Goal: Check status: Check status

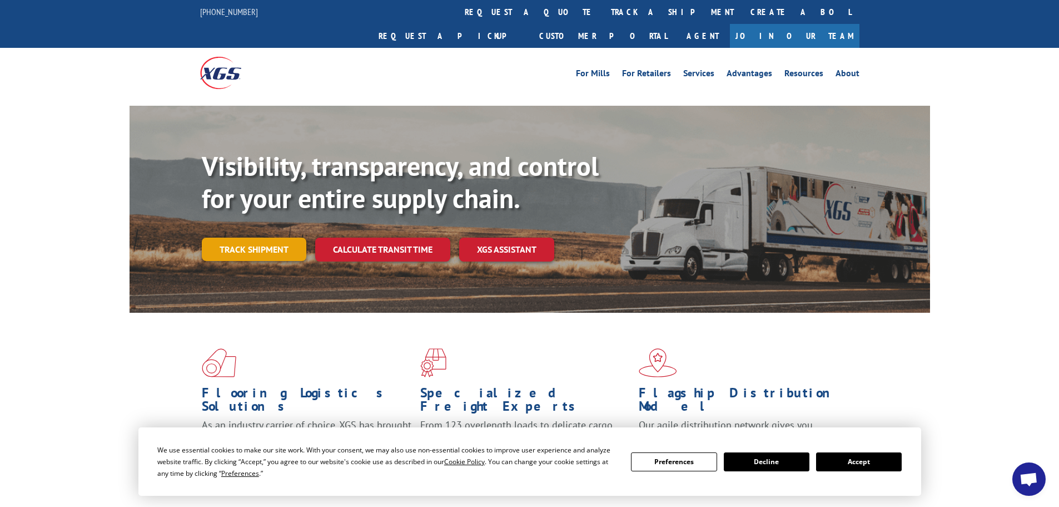
click at [258, 237] on link "Track shipment" at bounding box center [254, 248] width 105 height 23
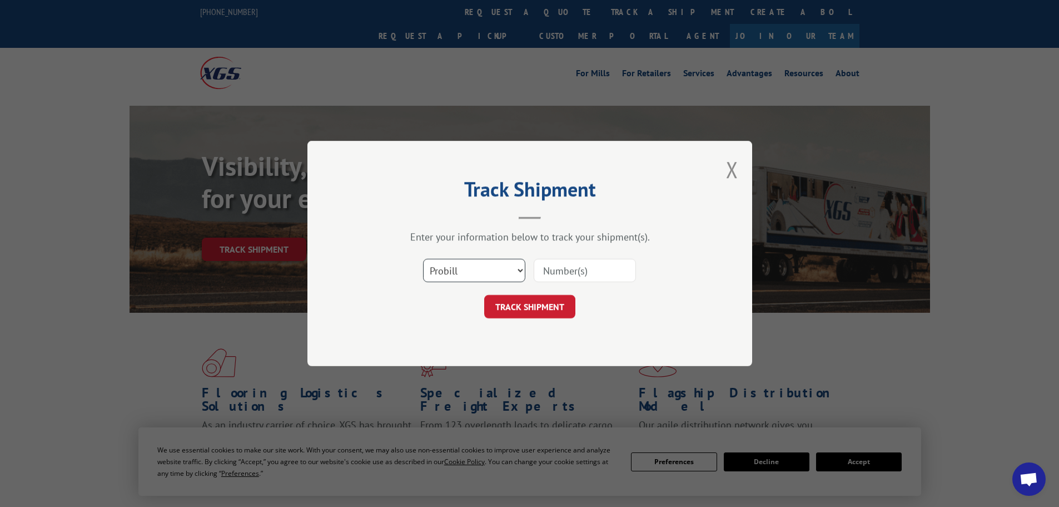
click at [491, 269] on select "Select category... Probill BOL PO" at bounding box center [474, 270] width 102 height 23
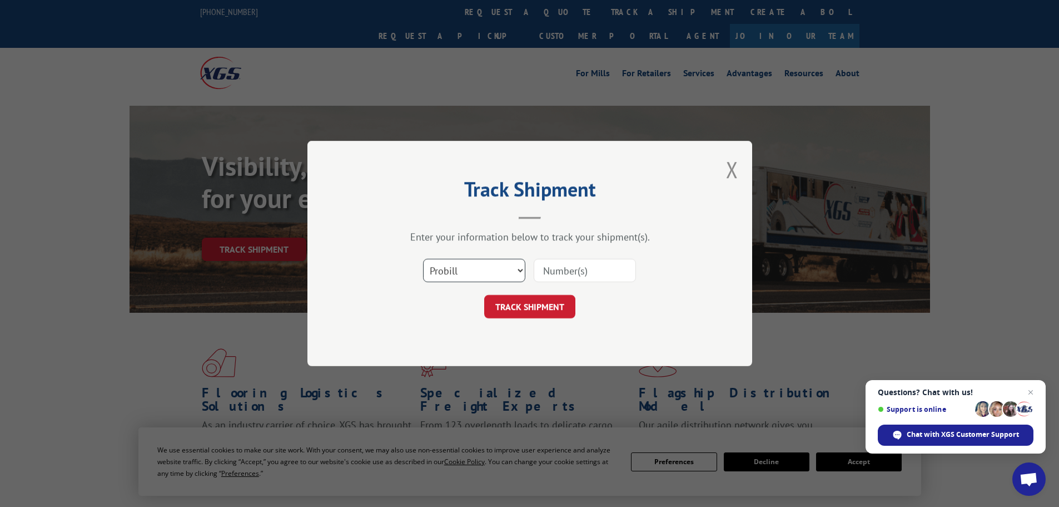
select select "bol"
click at [423, 259] on select "Select category... Probill BOL PO" at bounding box center [474, 270] width 102 height 23
click at [568, 275] on input at bounding box center [585, 270] width 102 height 23
paste input "5090319"
type input "5090319"
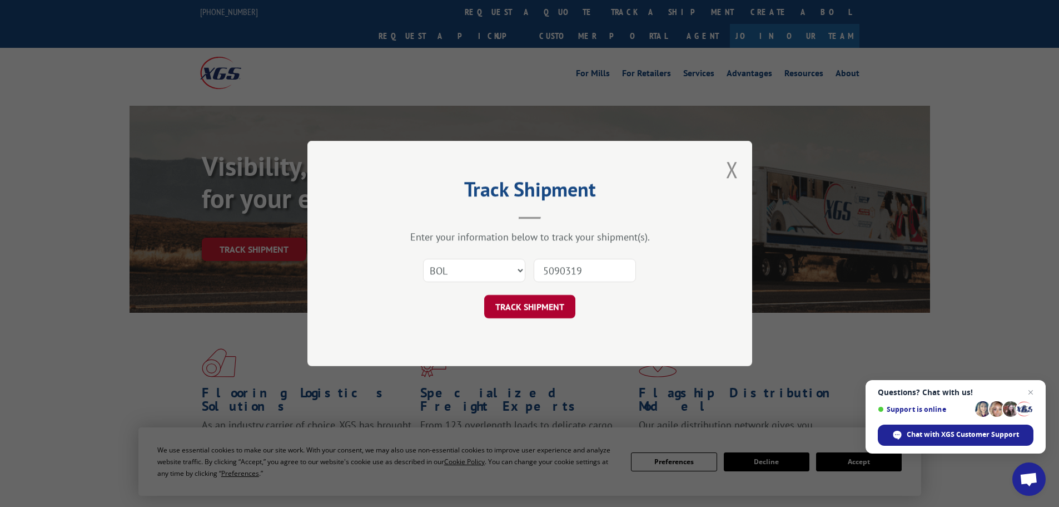
click at [527, 310] on button "TRACK SHIPMENT" at bounding box center [529, 306] width 91 height 23
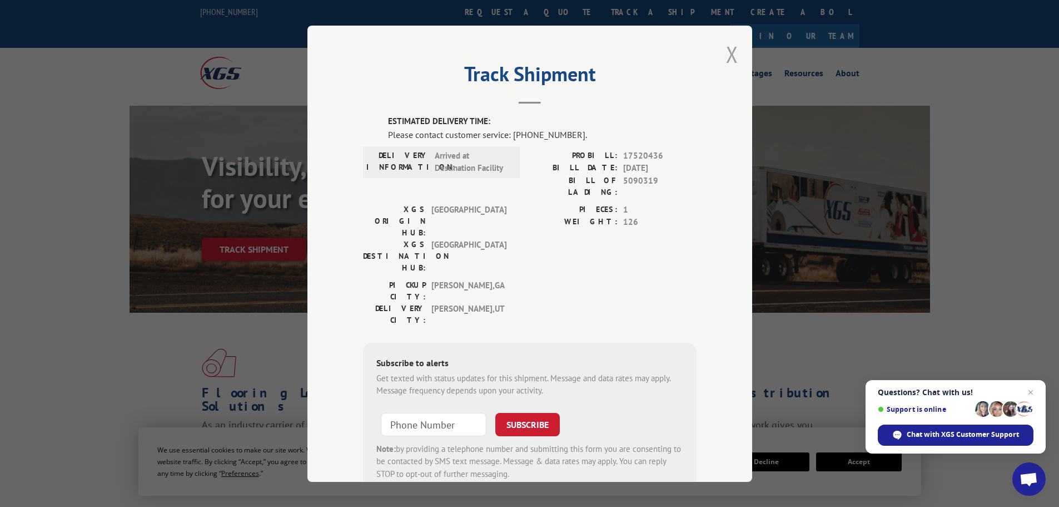
click at [729, 54] on button "Close modal" at bounding box center [732, 53] width 12 height 29
